Goal: Communication & Community: Answer question/provide support

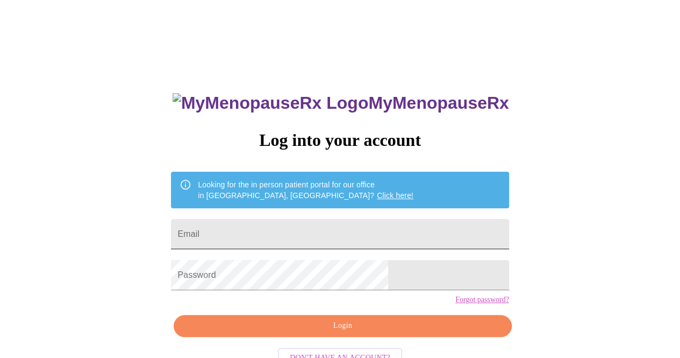
click at [325, 226] on input "Email" at bounding box center [340, 234] width 338 height 30
type input "[EMAIL_ADDRESS][DOMAIN_NAME]"
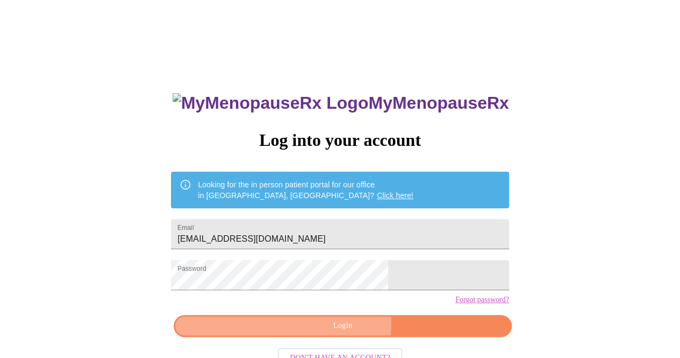
click at [330, 332] on span "Login" at bounding box center [342, 325] width 313 height 13
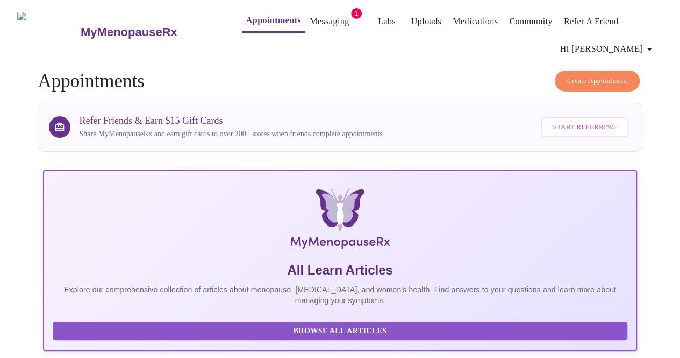
click at [638, 44] on span "Hi [PERSON_NAME]" at bounding box center [608, 48] width 96 height 15
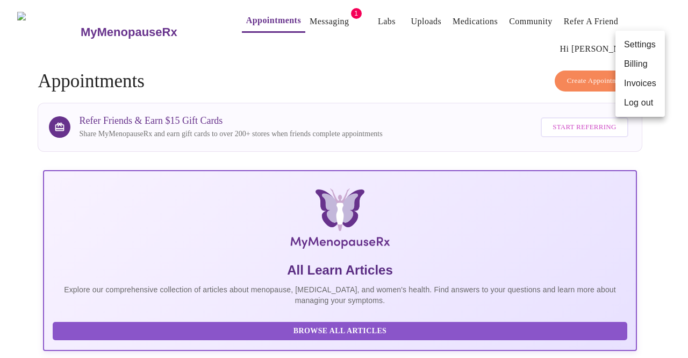
click at [309, 18] on div at bounding box center [344, 179] width 688 height 358
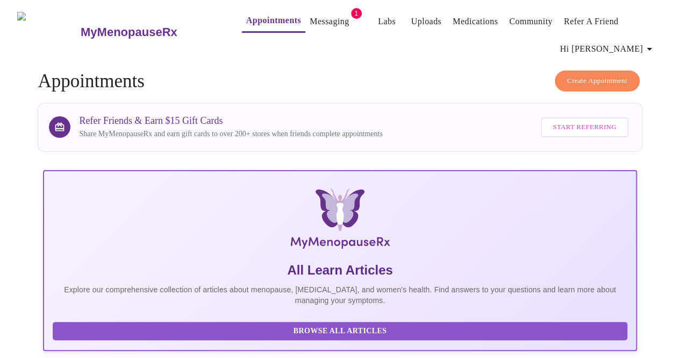
click at [318, 17] on link "Messaging" at bounding box center [329, 21] width 39 height 15
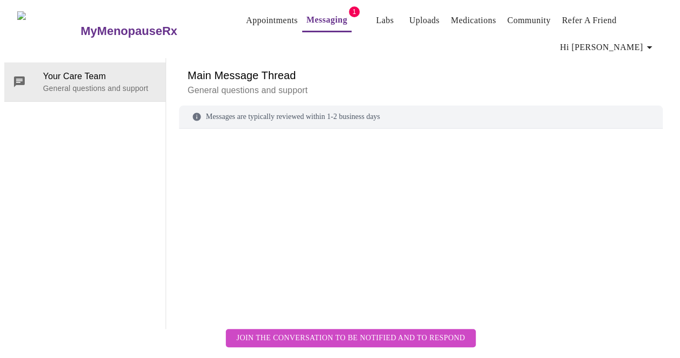
scroll to position [54, 0]
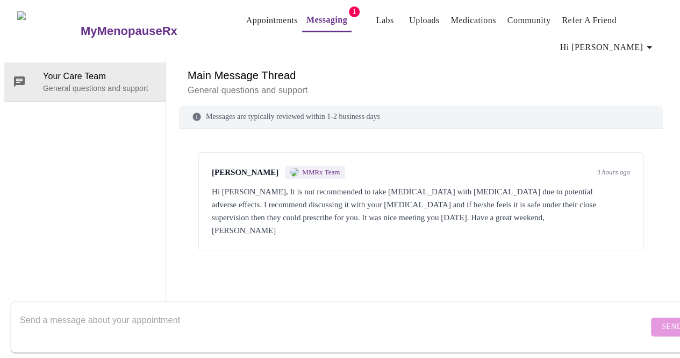
click at [34, 309] on textarea "Send a message about your appointment" at bounding box center [334, 326] width 629 height 34
type textarea "Thanks for checking. Have a great weekend!"
click at [662, 320] on span "Send" at bounding box center [672, 326] width 20 height 13
